Goal: Submit feedback/report problem: Provide input to the site owners about the experience or issues

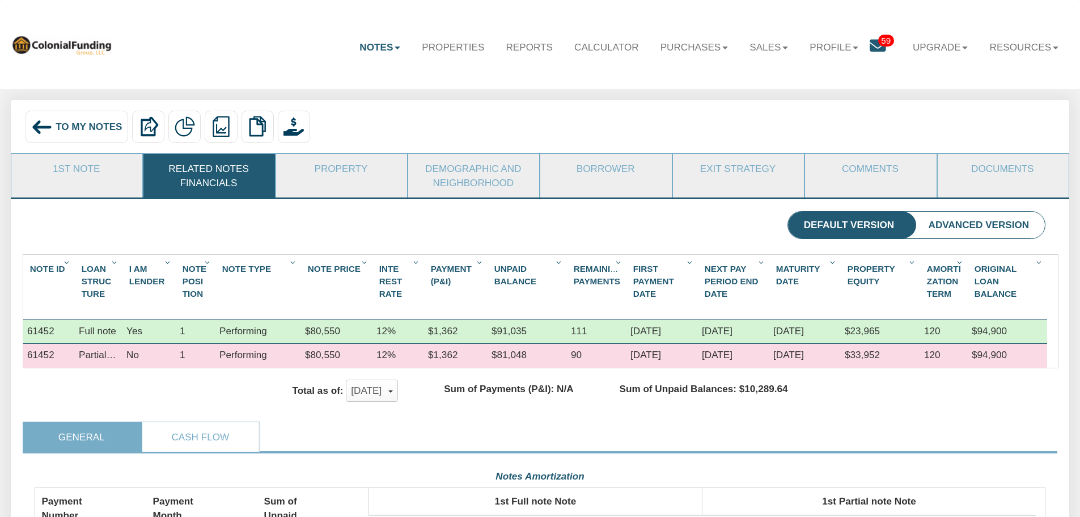
click at [57, 46] on img at bounding box center [62, 44] width 102 height 21
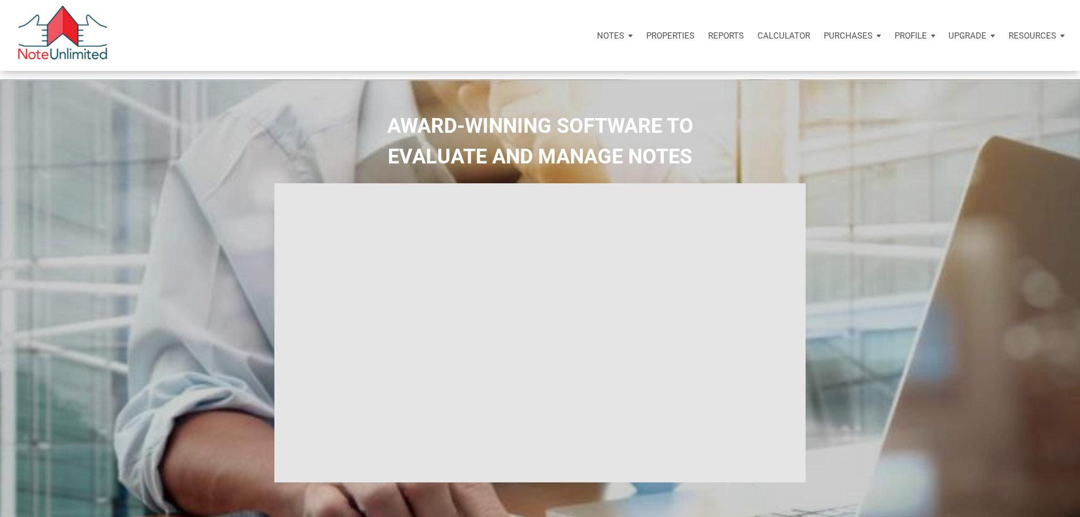
type input "Introduction to new features"
select select
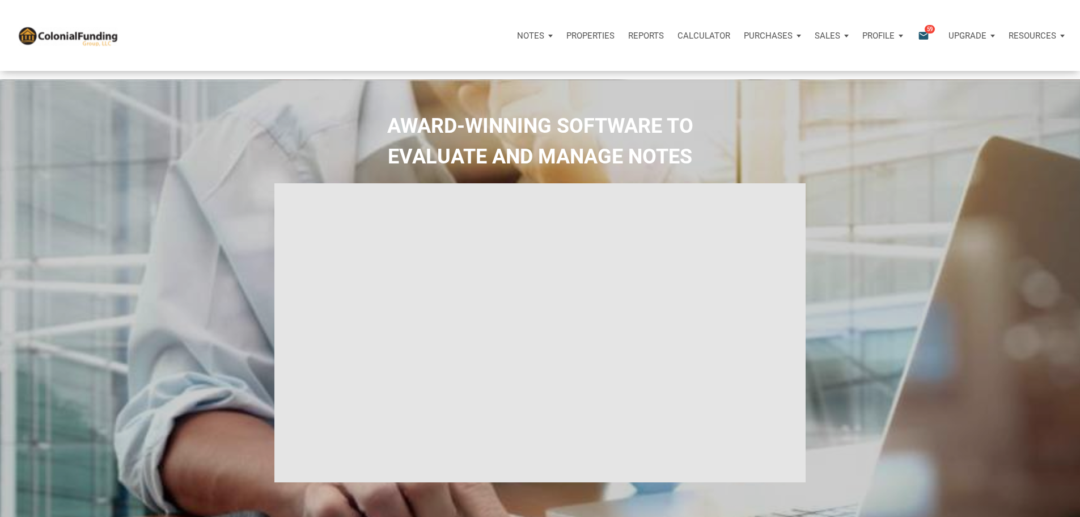
click at [517, 39] on p "Notes" at bounding box center [530, 36] width 27 height 10
click at [449, 71] on link "Dashboard" at bounding box center [503, 65] width 108 height 23
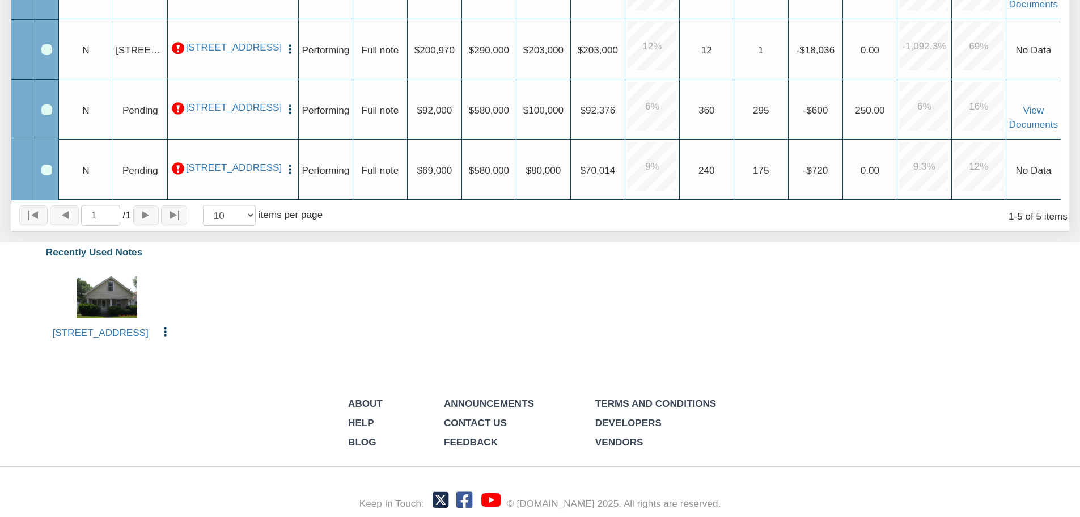
scroll to position [470, 0]
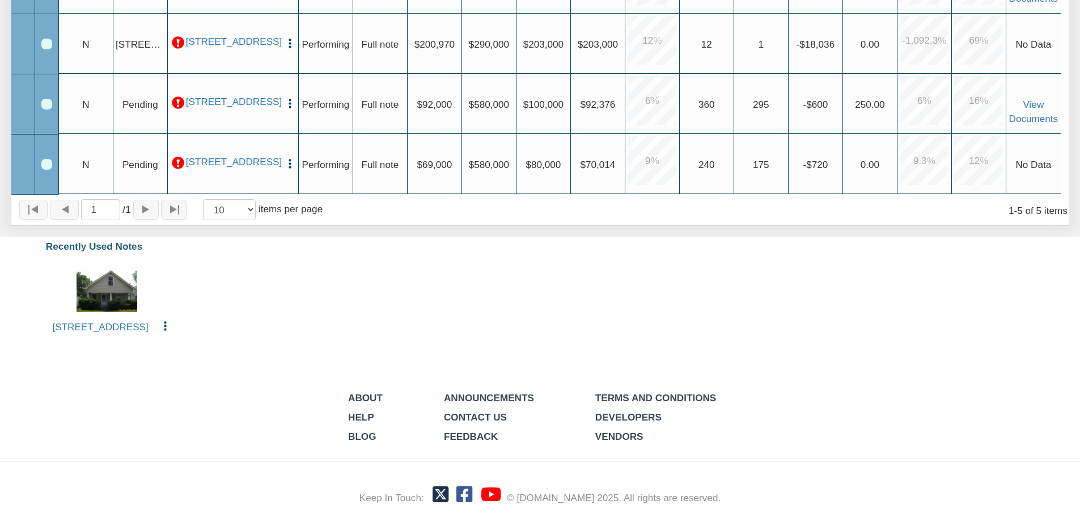
click at [466, 412] on link "Contact Us" at bounding box center [475, 416] width 63 height 11
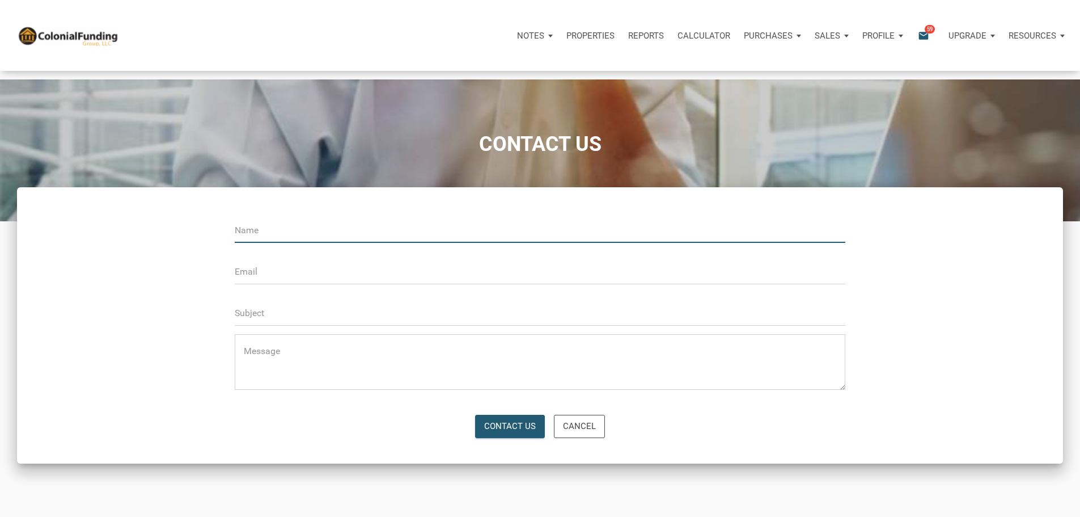
type input "s"
type input "Stacey Brower"
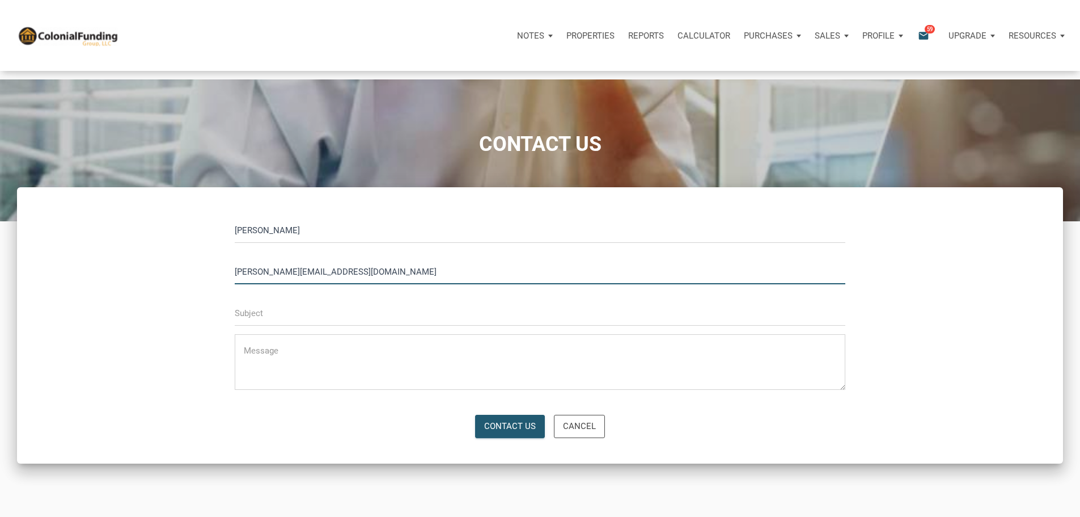
type input "stacey@kendratoddgroup.com"
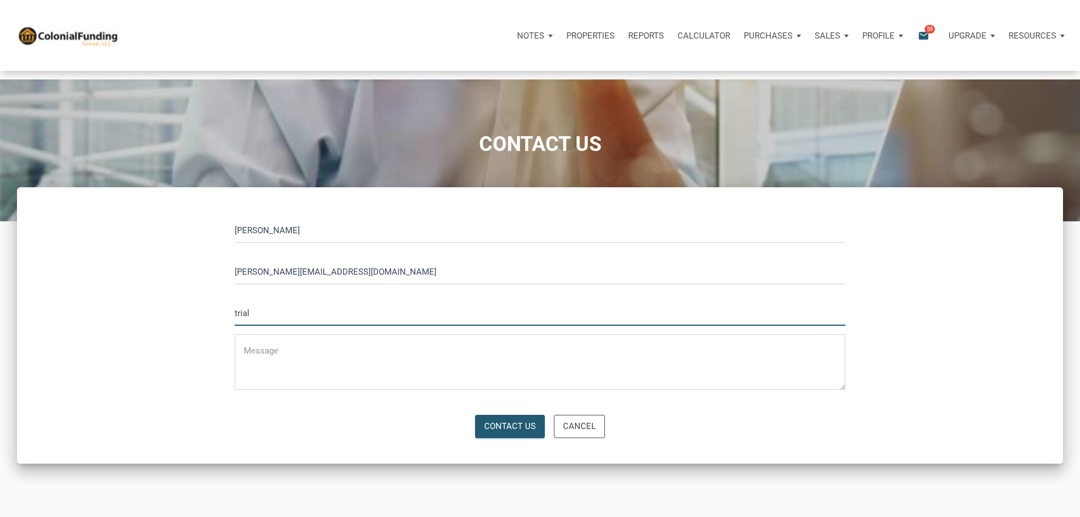
type input "trial"
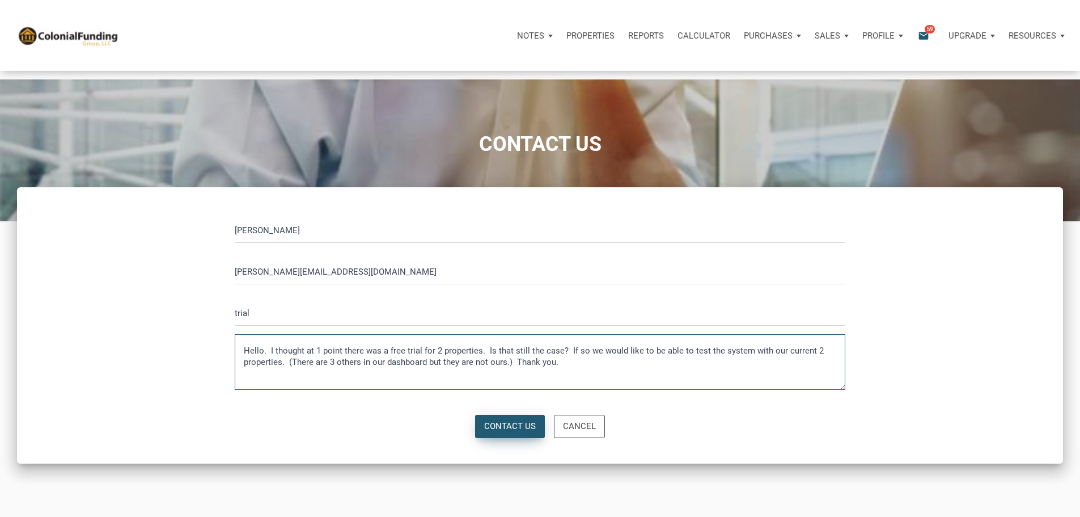
type textarea "Hello. I thought at 1 point there was a free trial for 2 properties. Is that st…"
click at [505, 433] on div "Contact Us" at bounding box center [510, 426] width 52 height 13
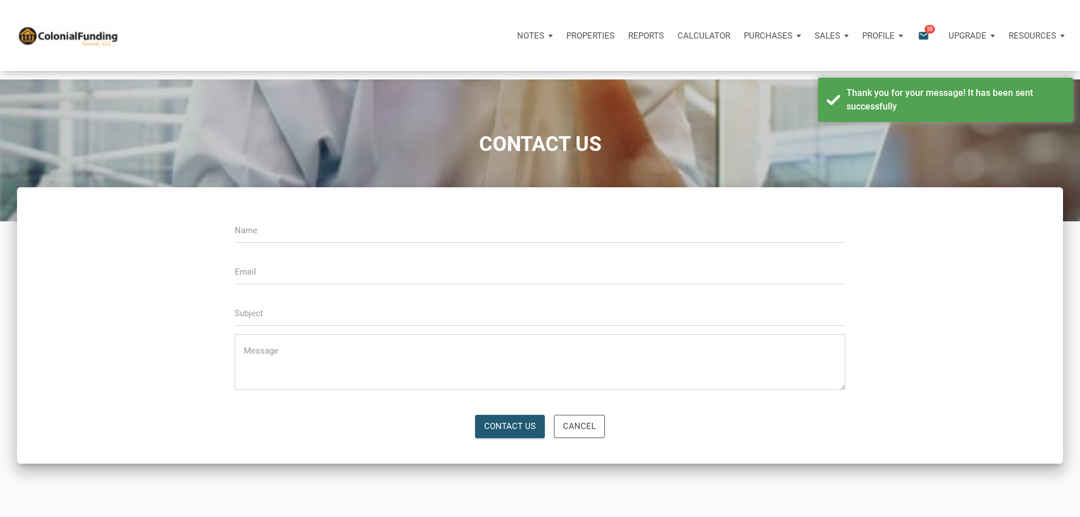
click at [517, 41] on p "Notes" at bounding box center [530, 36] width 27 height 10
click at [449, 70] on link "Dashboard" at bounding box center [503, 65] width 108 height 23
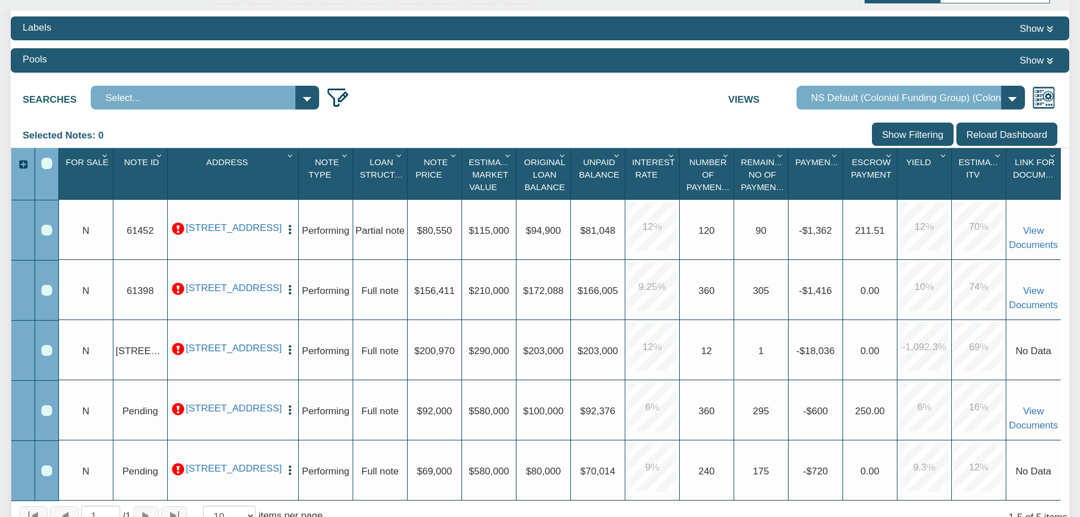
scroll to position [170, 0]
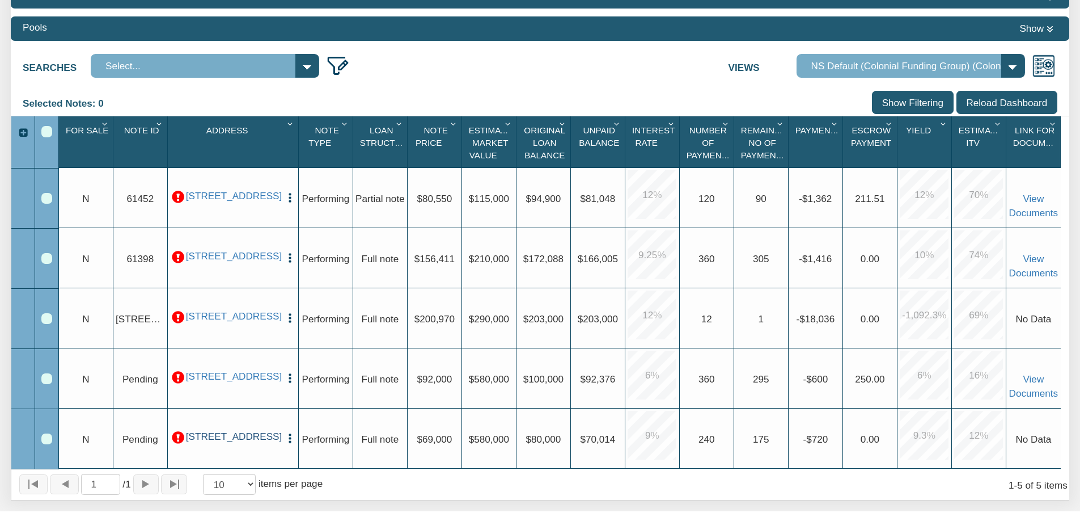
click at [230, 438] on link "[STREET_ADDRESS]" at bounding box center [233, 436] width 94 height 12
